Goal: Task Accomplishment & Management: Use online tool/utility

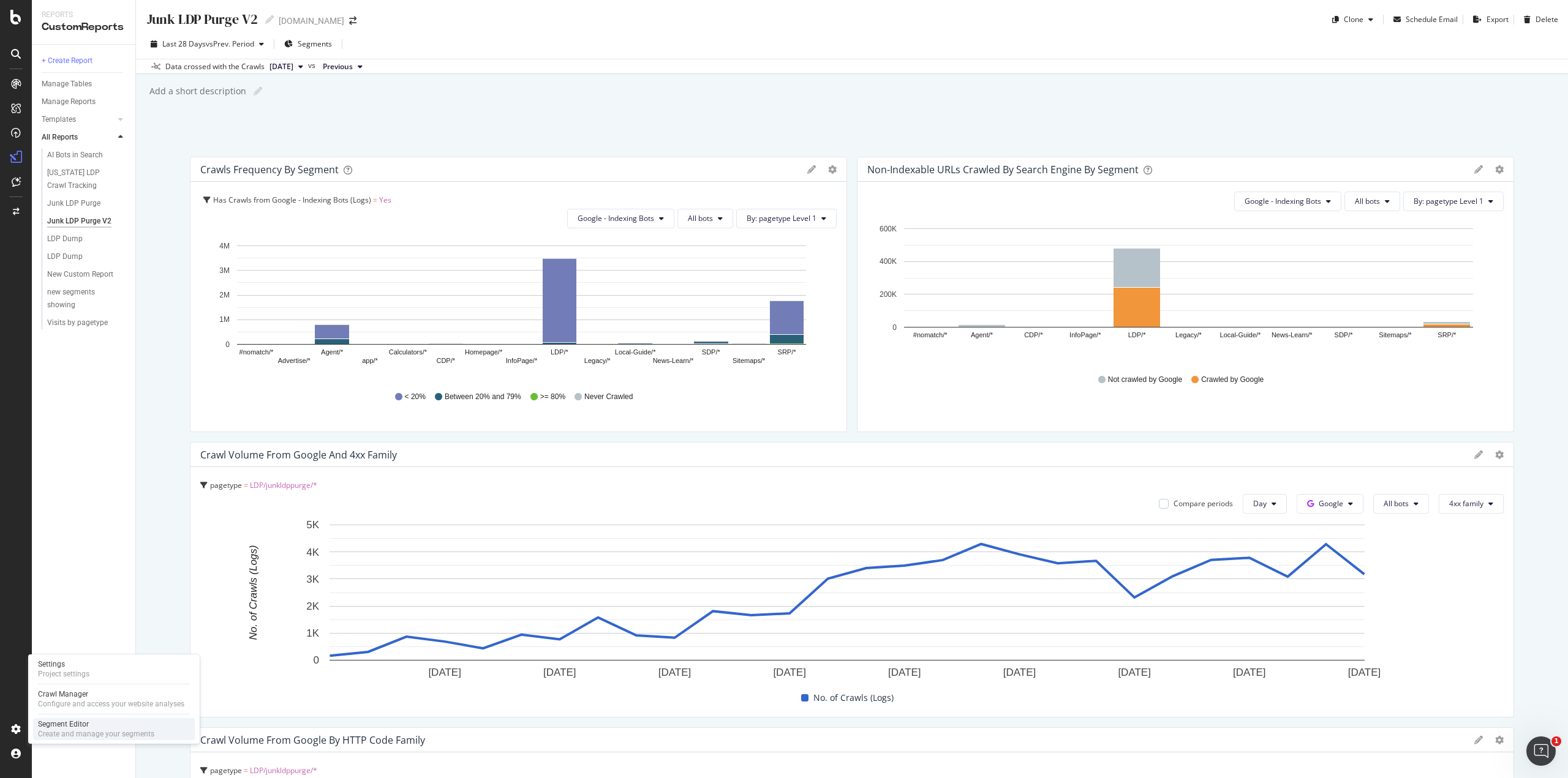
click at [44, 726] on div "Segment Editor" at bounding box center [96, 725] width 116 height 10
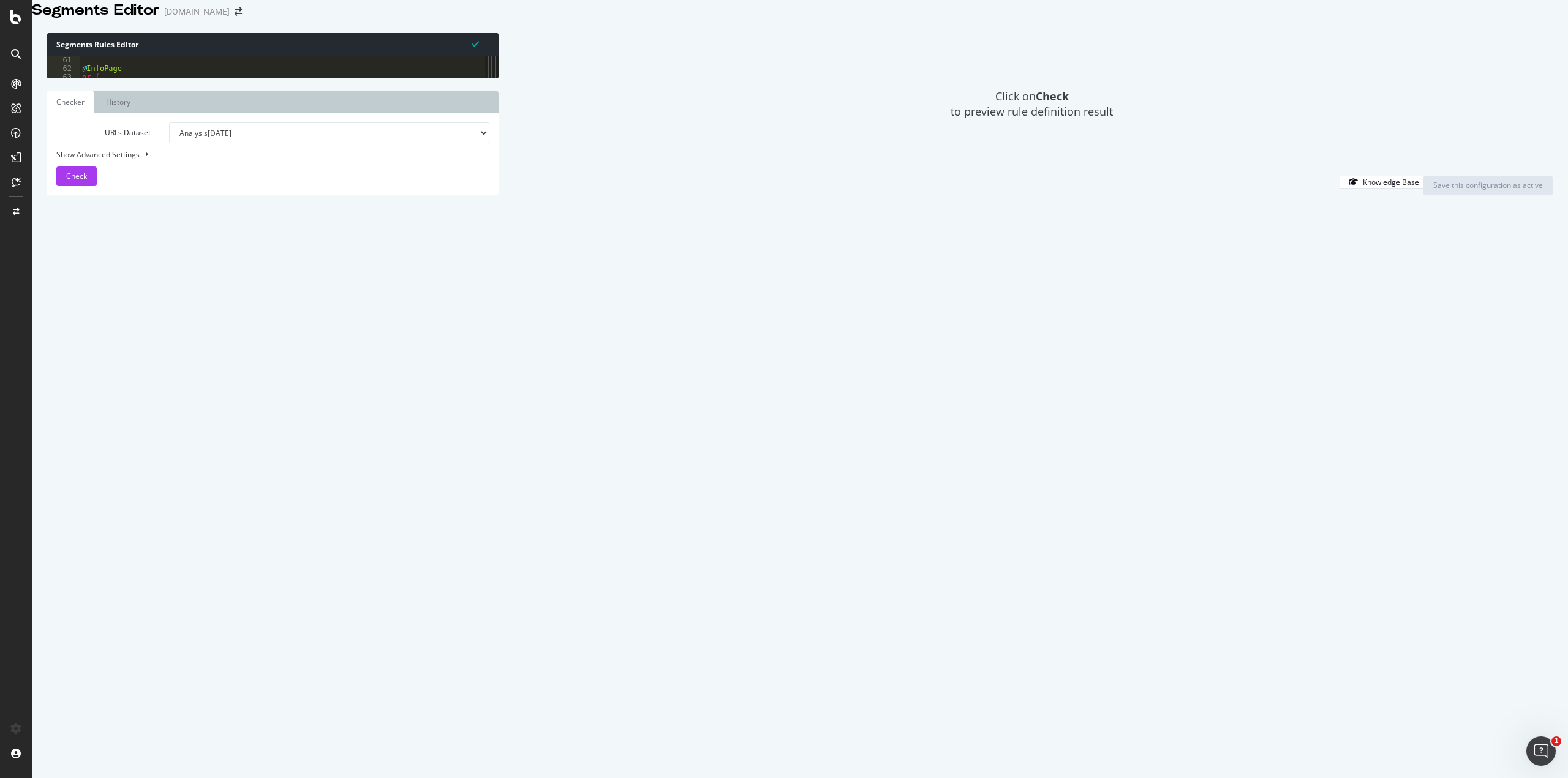
scroll to position [514, 0]
type textarea "path /new-homes/"
click at [166, 461] on div "@ InfoPage or ( path /eoh/ path /accessibility/ path /contact-us/ path /contact…" at bounding box center [278, 353] width 397 height 595
type textarea "@Videos"
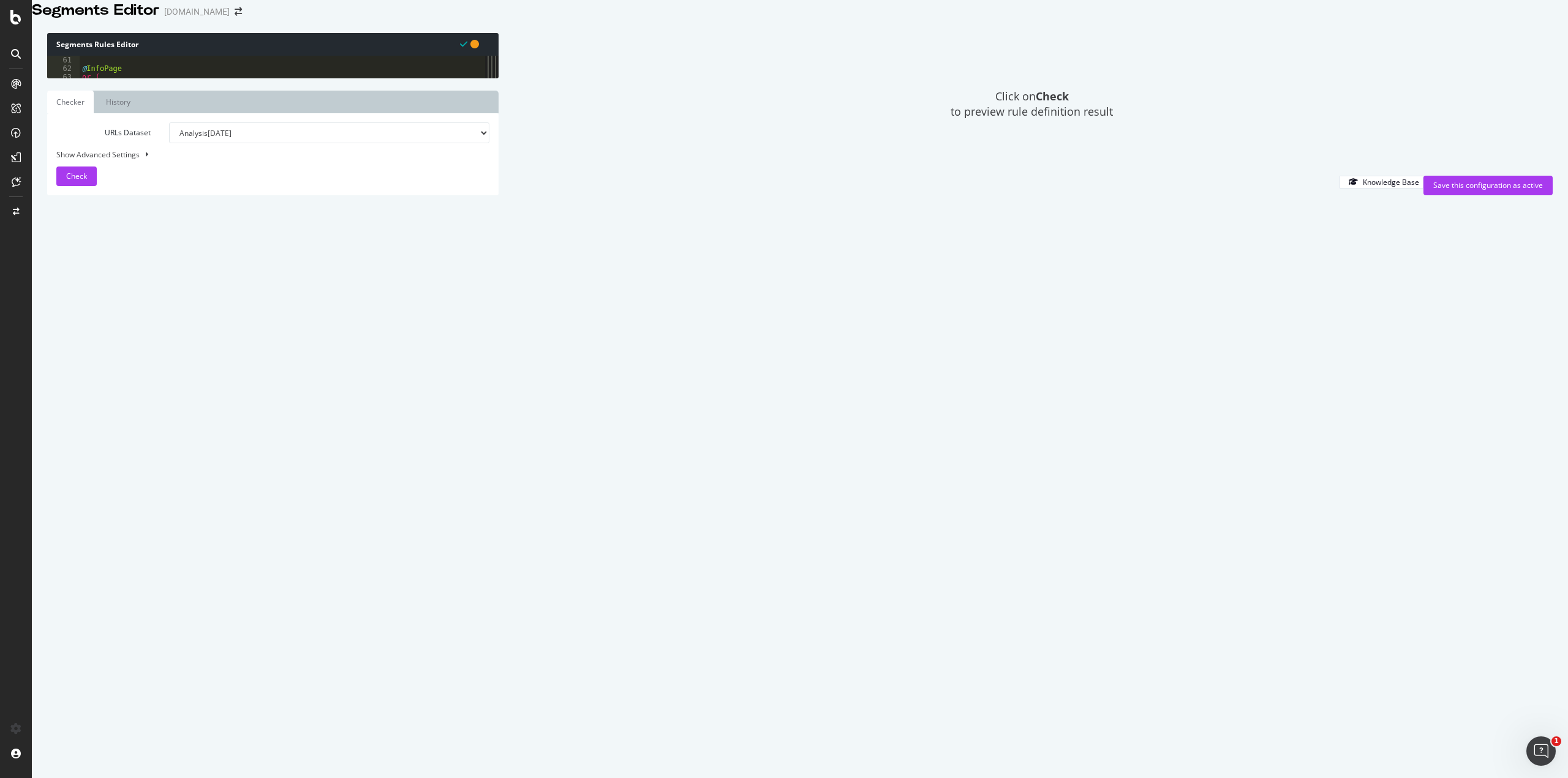
paste textarea "/video/"
type textarea "path rx:.*/video/.*"
click at [1459, 195] on div "Save this configuration as active" at bounding box center [1488, 185] width 110 height 19
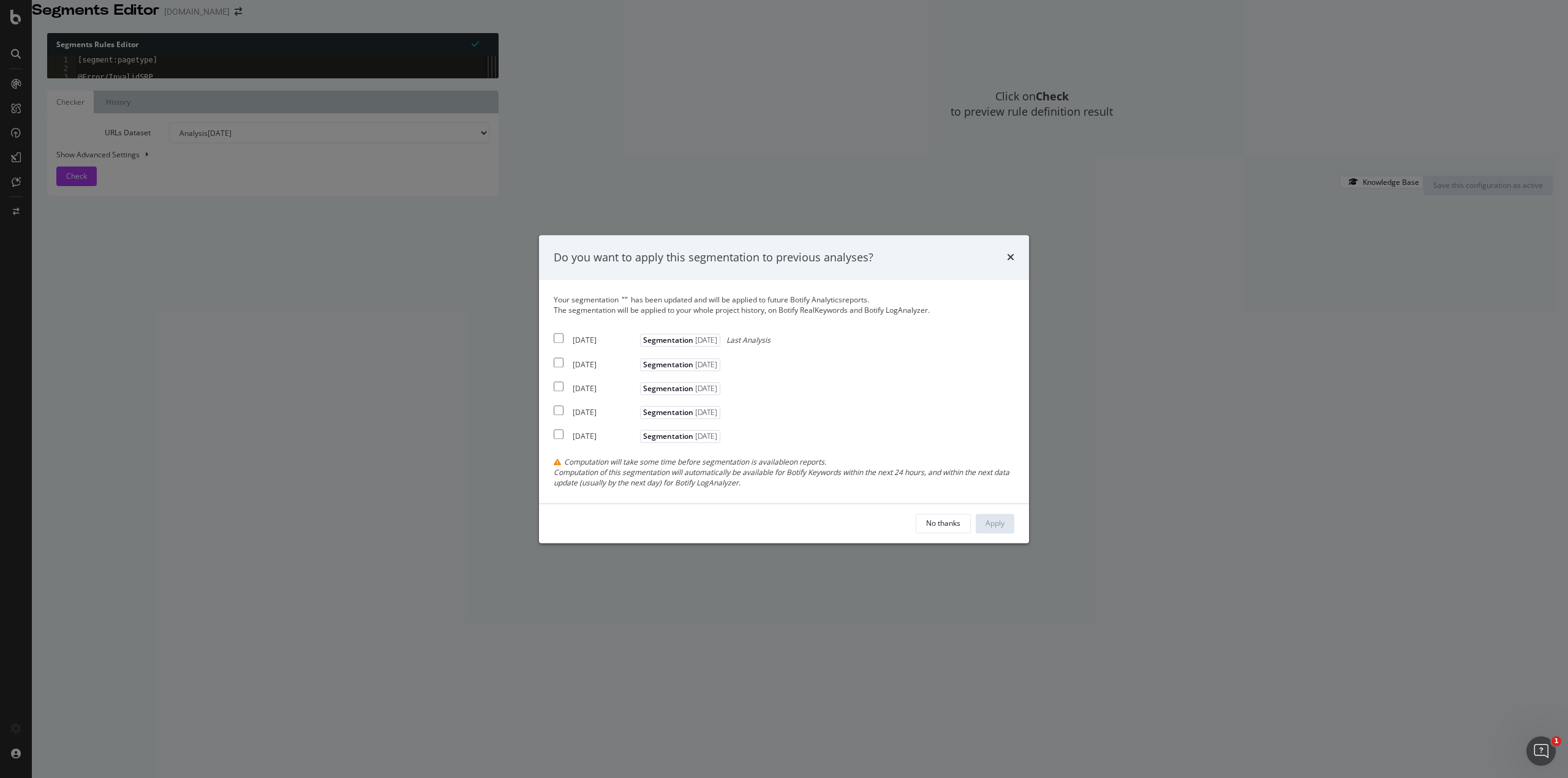
drag, startPoint x: 556, startPoint y: 337, endPoint x: 558, endPoint y: 374, distance: 37.1
click at [556, 340] on input "modal" at bounding box center [559, 339] width 10 height 10
checkbox input "true"
click at [556, 361] on input "modal" at bounding box center [559, 362] width 10 height 10
checkbox input "true"
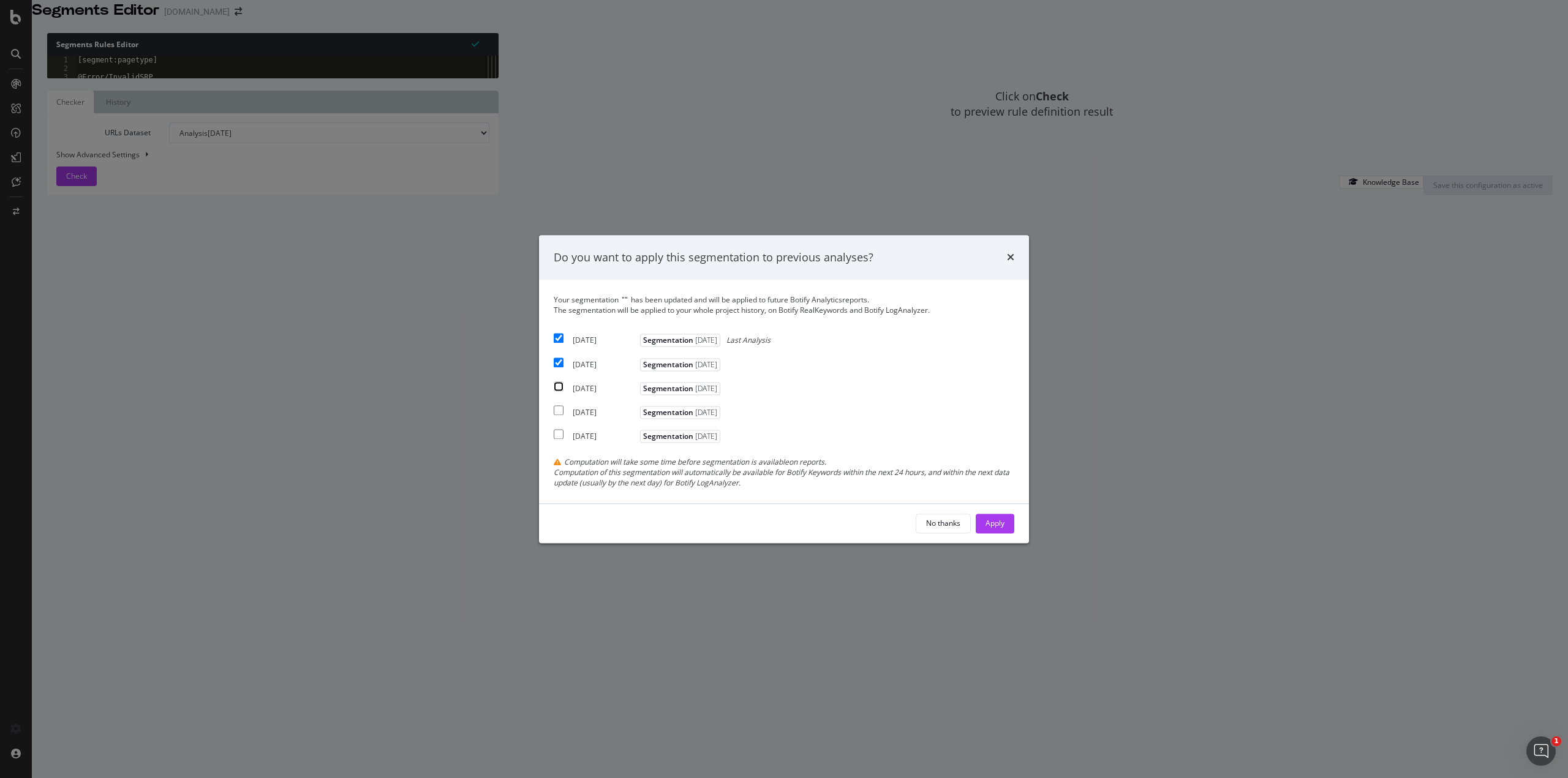
click at [556, 384] on input "modal" at bounding box center [559, 387] width 10 height 10
checkbox input "true"
click at [997, 531] on div "Apply" at bounding box center [995, 523] width 19 height 19
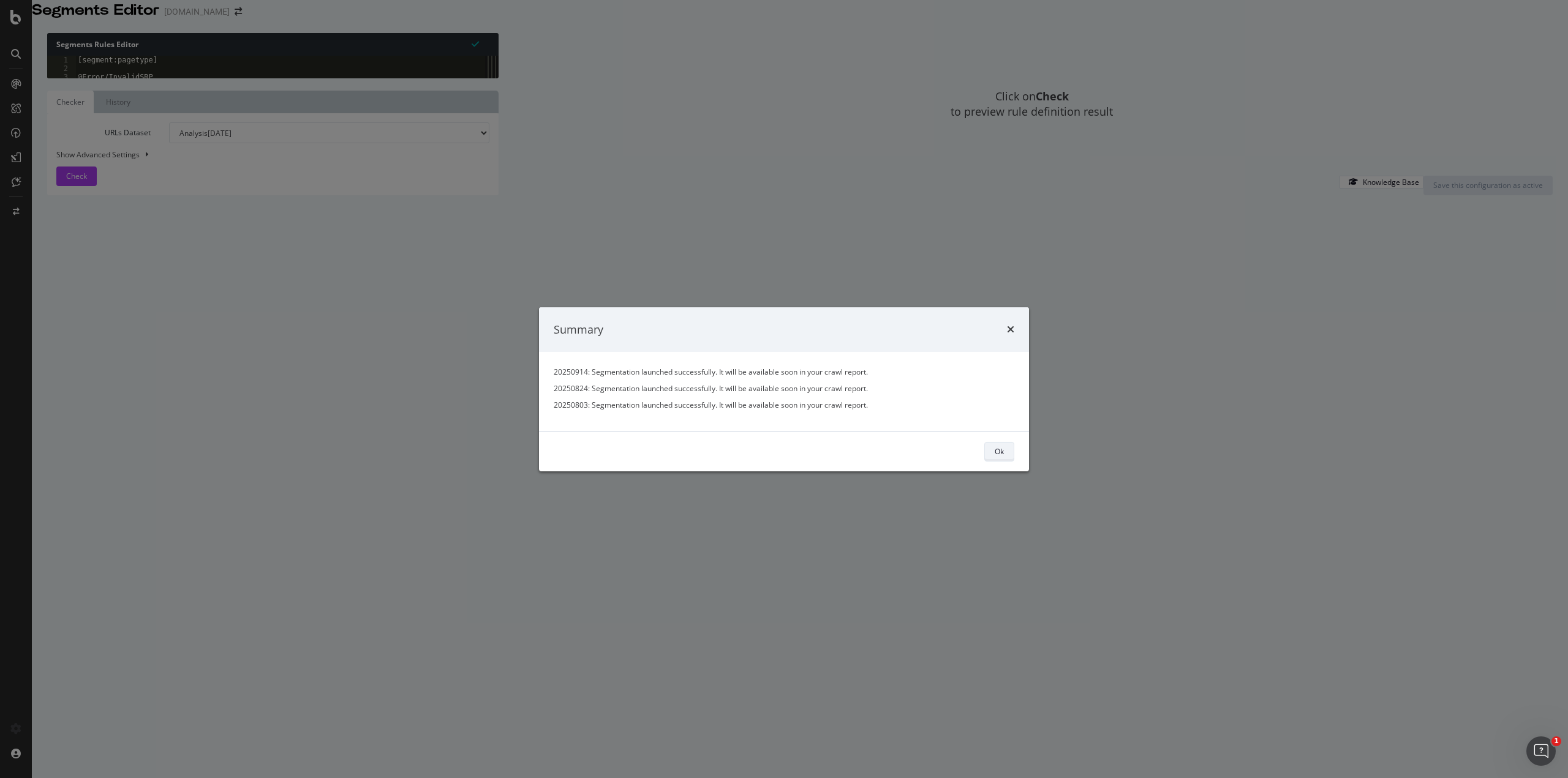
click at [1005, 448] on button "Ok" at bounding box center [999, 451] width 30 height 19
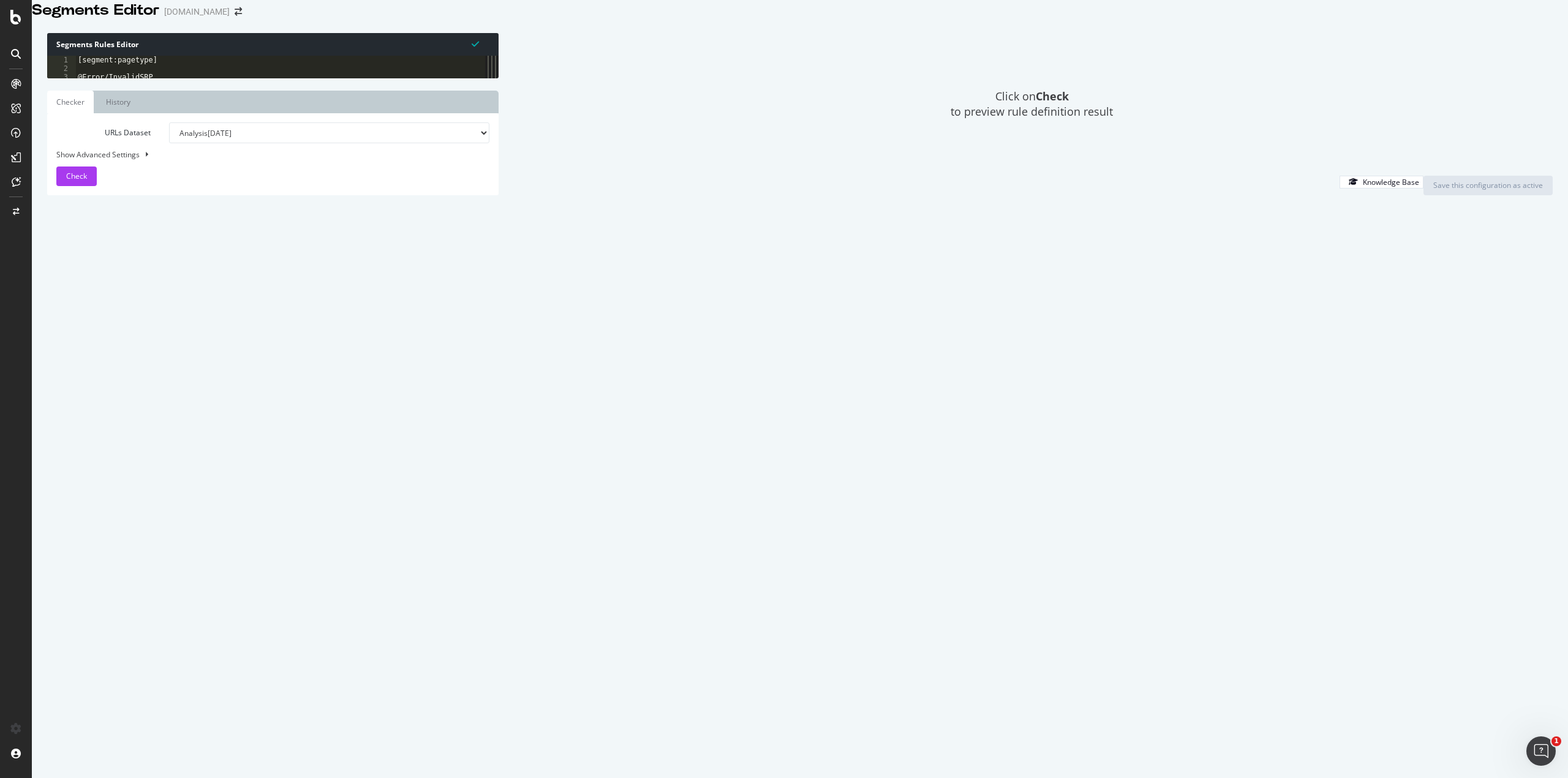
click at [112, 160] on div "Show Advanced Settings" at bounding box center [263, 155] width 433 height 11
select select "5000"
select select "100"
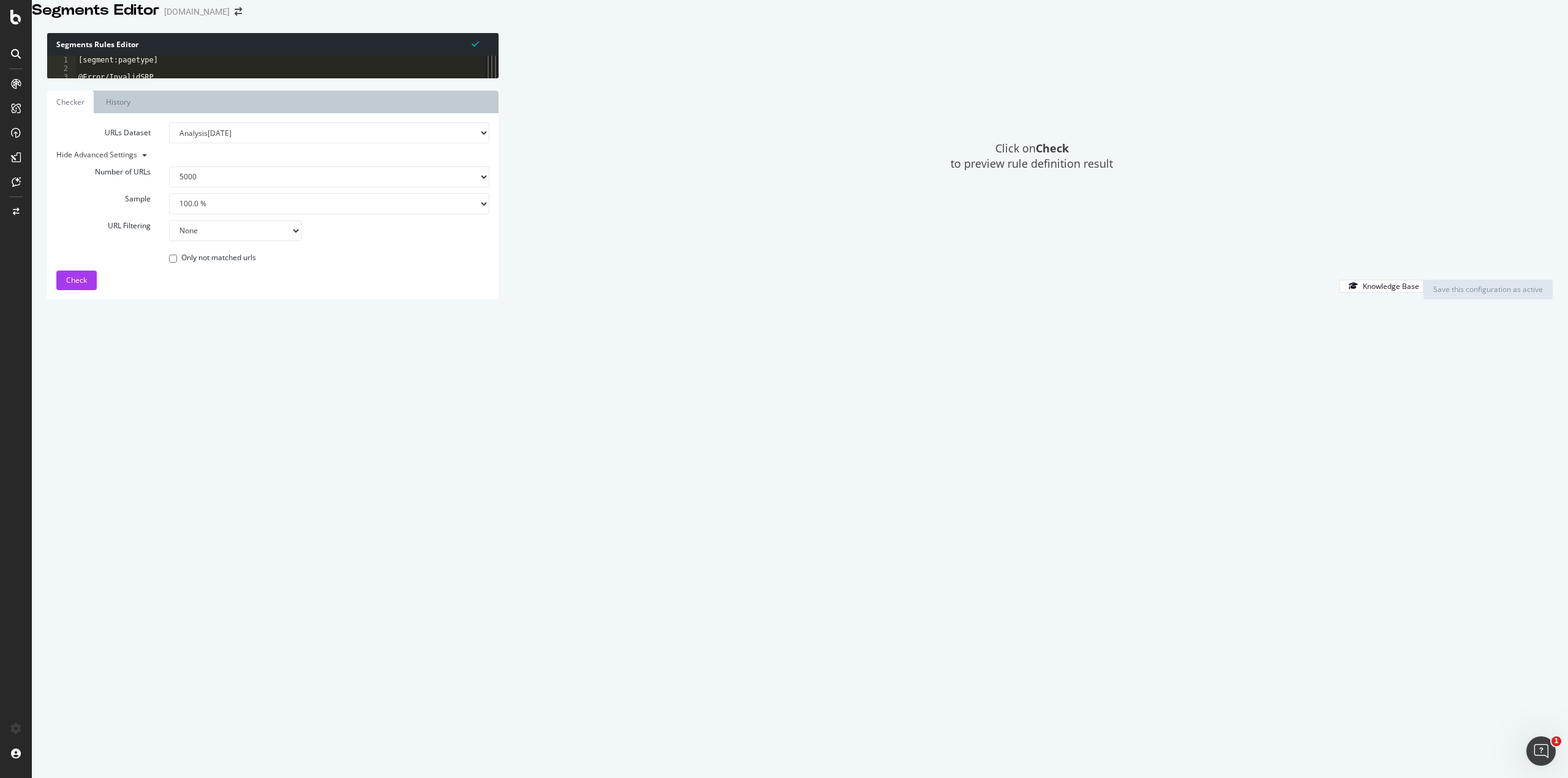
click at [205, 241] on select "None Equal to Not equal to Starts with Doesn't start with Ends with Doesn't end…" at bounding box center [235, 230] width 132 height 21
select select "eq"
click at [169, 241] on select "None Equal to Not equal to Starts with Doesn't start with Ends with Doesn't end…" at bounding box center [235, 230] width 132 height 21
click at [158, 284] on div "Number of URLs 100 500 1000 5000 Sample 1.0 % 10.0 % 20.0 % 50.0 % 100.0 % URL …" at bounding box center [273, 217] width 433 height 135
click at [157, 268] on input "text" at bounding box center [147, 257] width 163 height 21
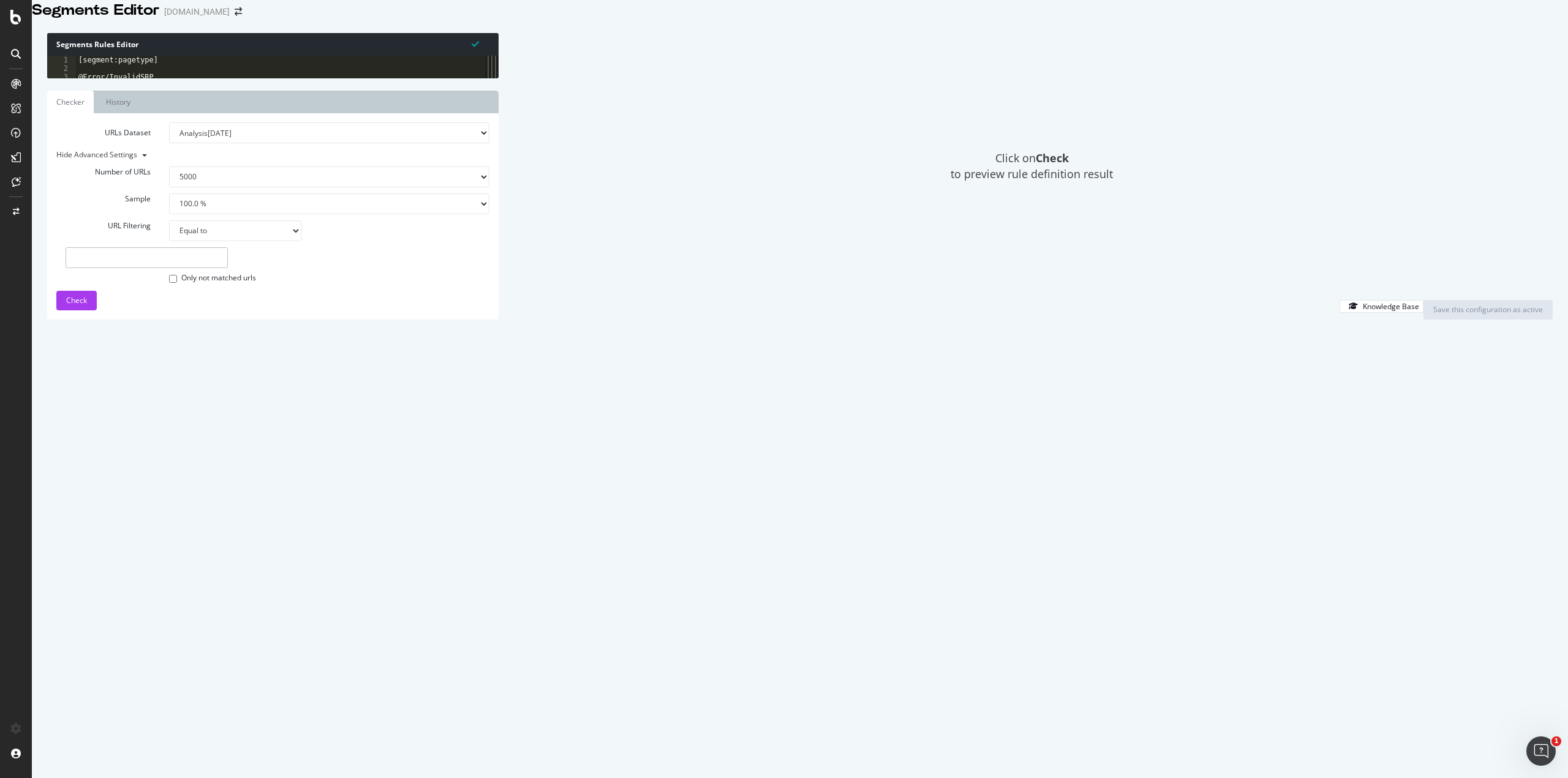
click at [158, 268] on input "text" at bounding box center [147, 257] width 163 height 21
paste input "[URL][DOMAIN_NAME]"
type input "[URL][DOMAIN_NAME]"
click at [83, 305] on span "Check" at bounding box center [76, 300] width 21 height 11
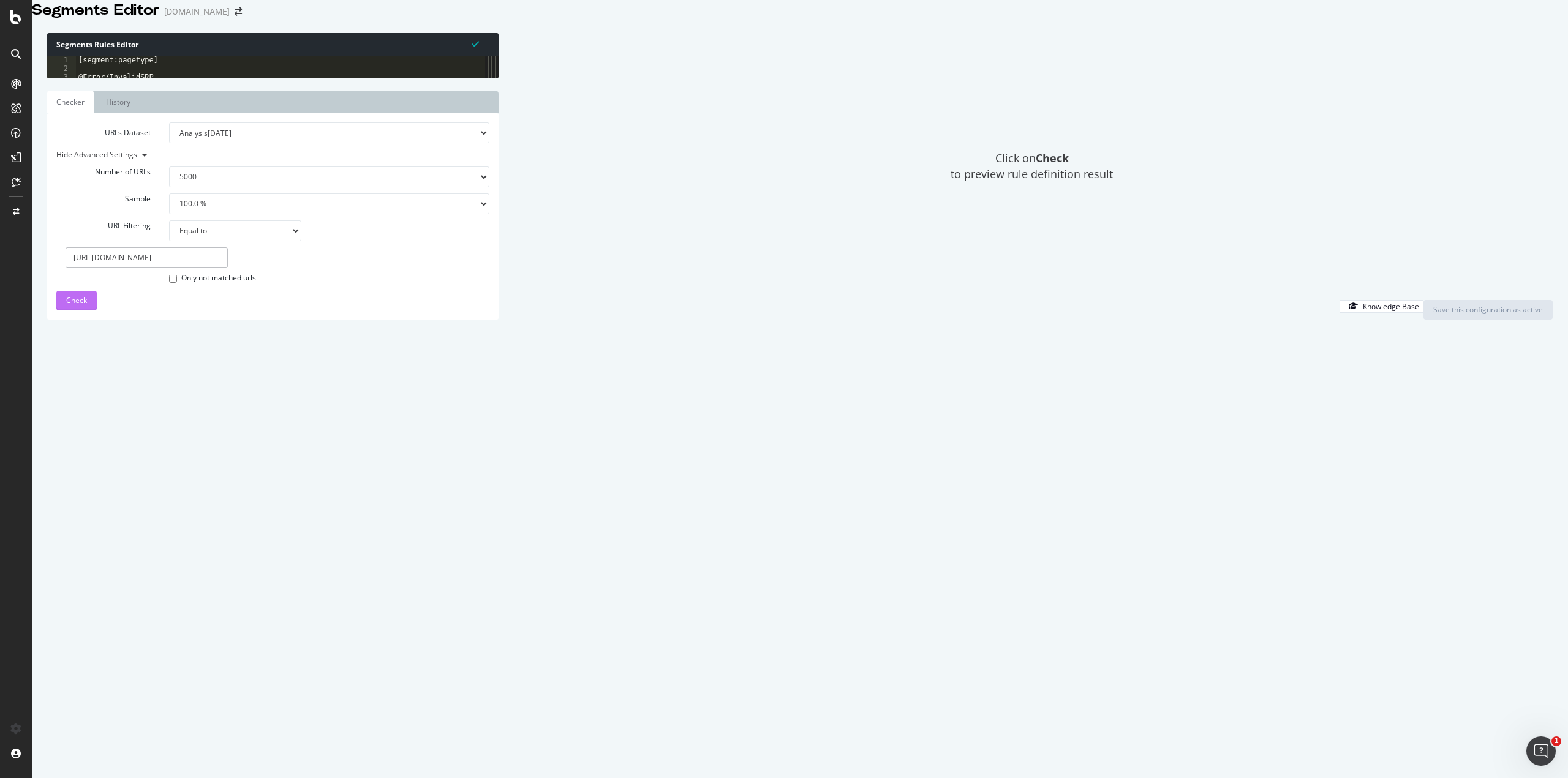
scroll to position [0, 0]
